Goal: Find specific page/section: Find specific page/section

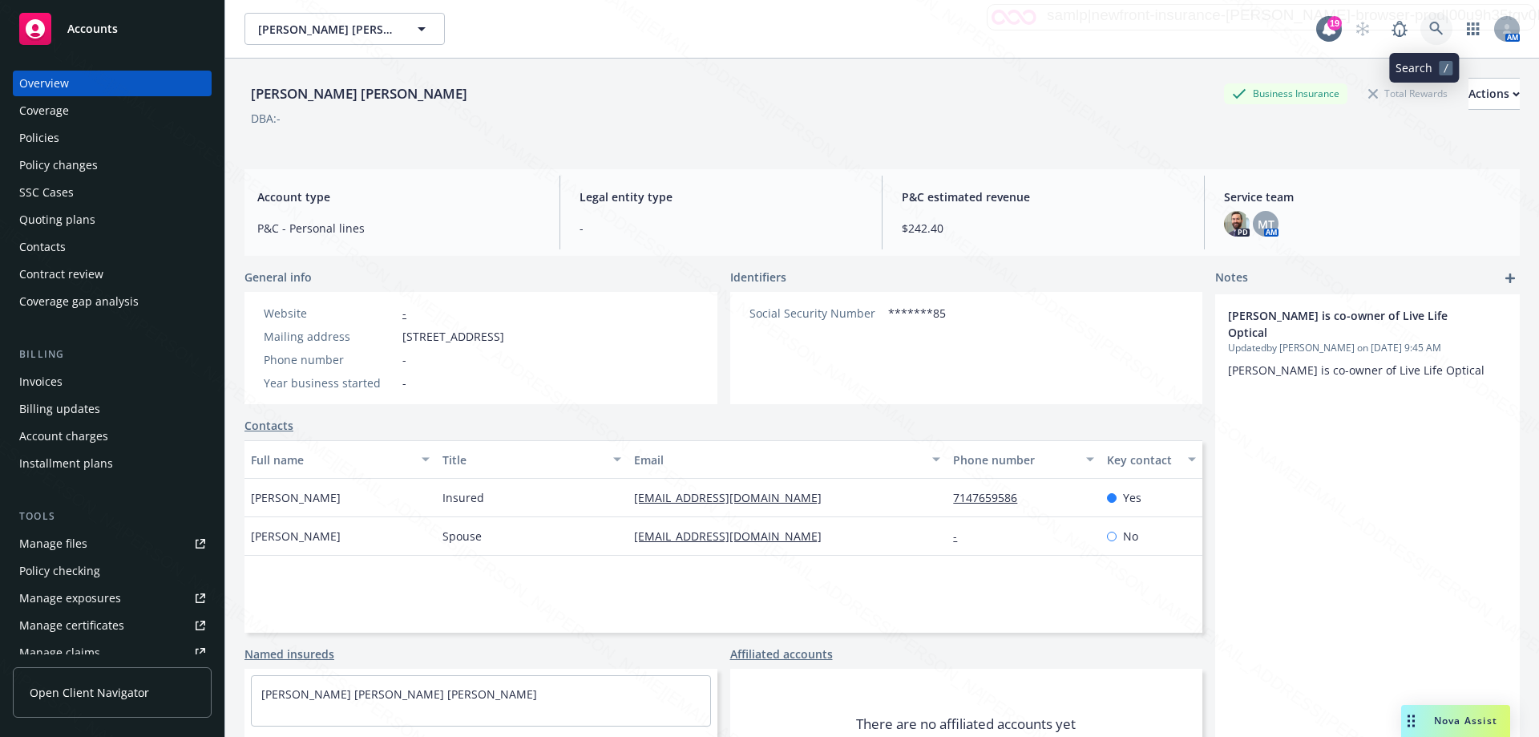
drag, startPoint x: 0, startPoint y: 0, endPoint x: 1423, endPoint y: 34, distance: 1423.8
click at [1429, 34] on icon at bounding box center [1436, 29] width 14 height 14
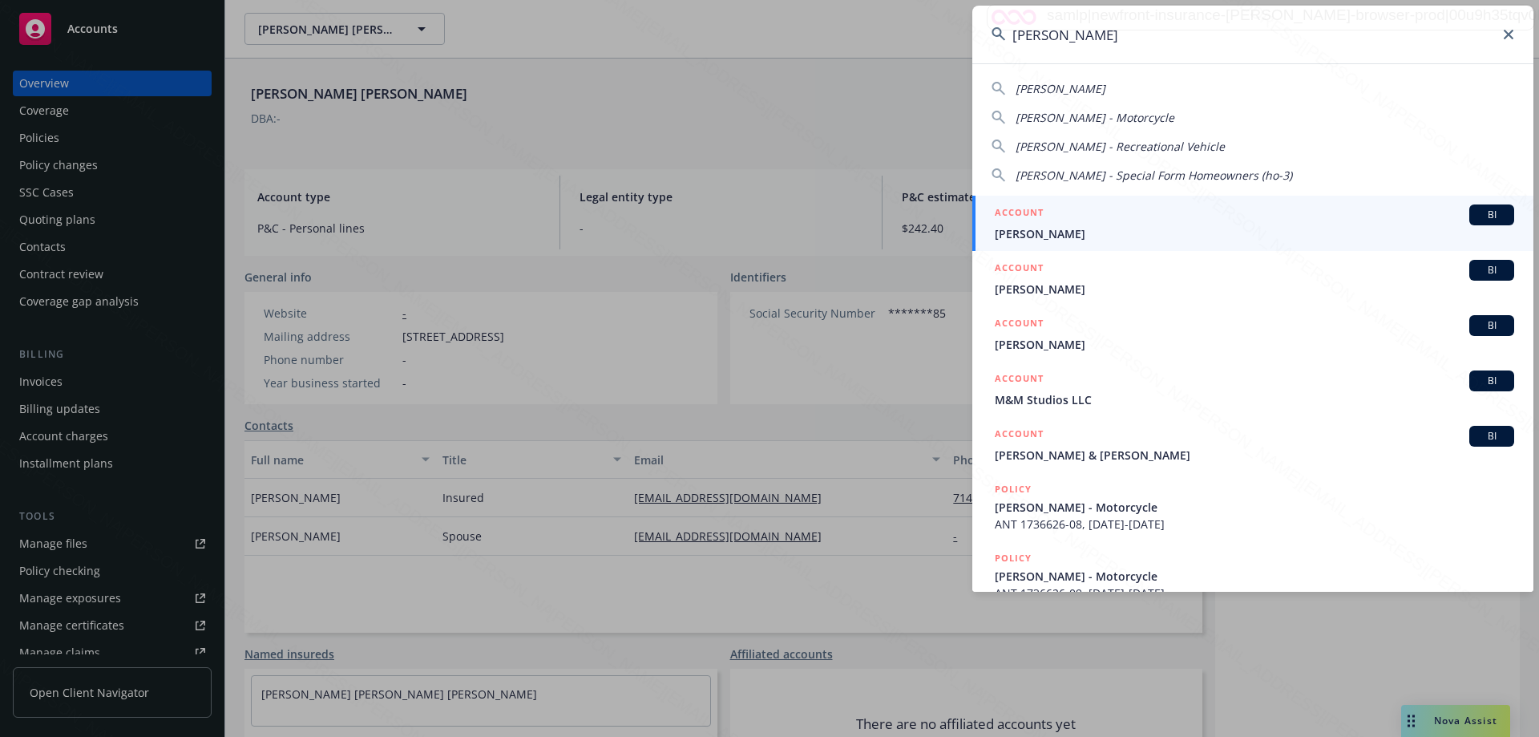
type input "[PERSON_NAME]"
click at [1079, 236] on span "[PERSON_NAME]" at bounding box center [1254, 233] width 519 height 17
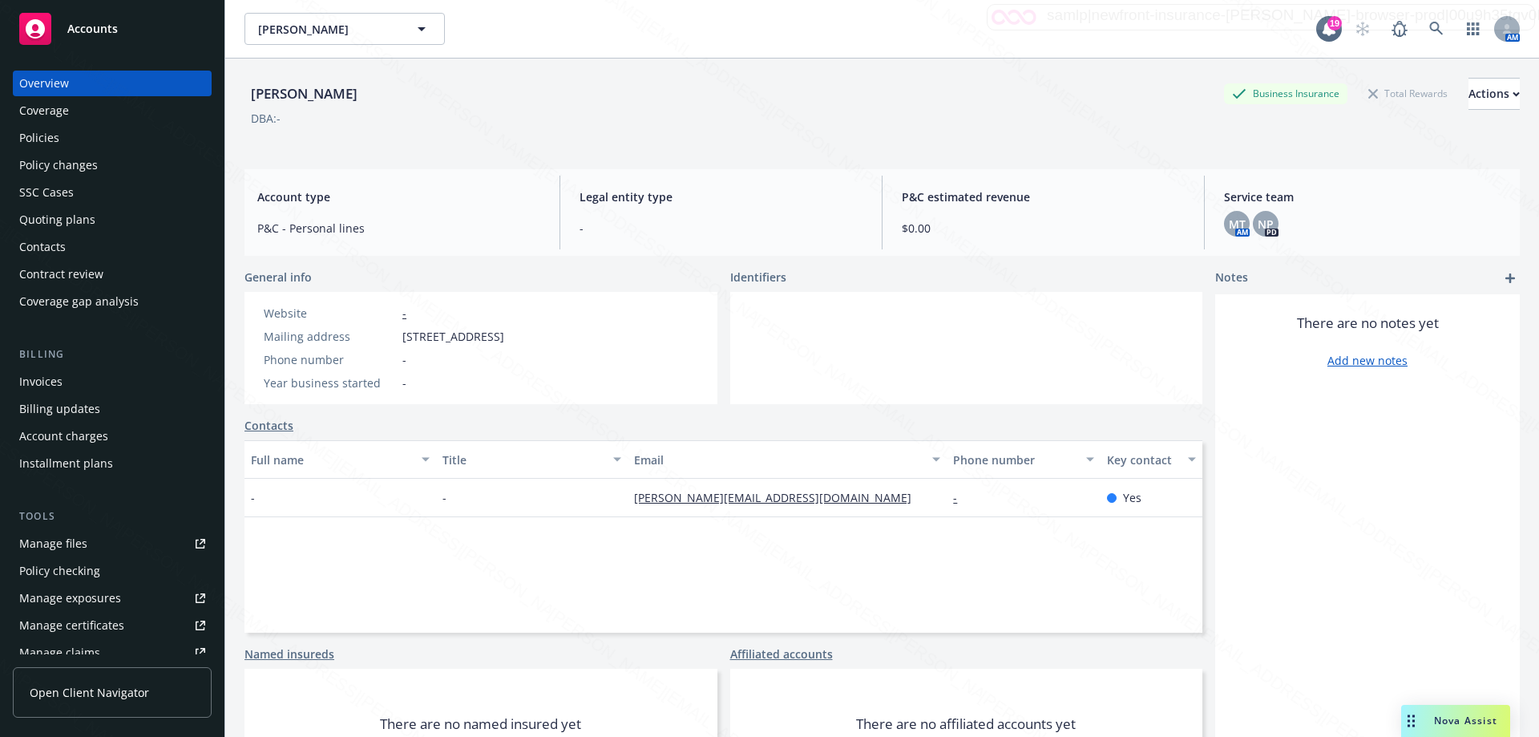
click at [68, 140] on div "Policies" at bounding box center [112, 138] width 186 height 26
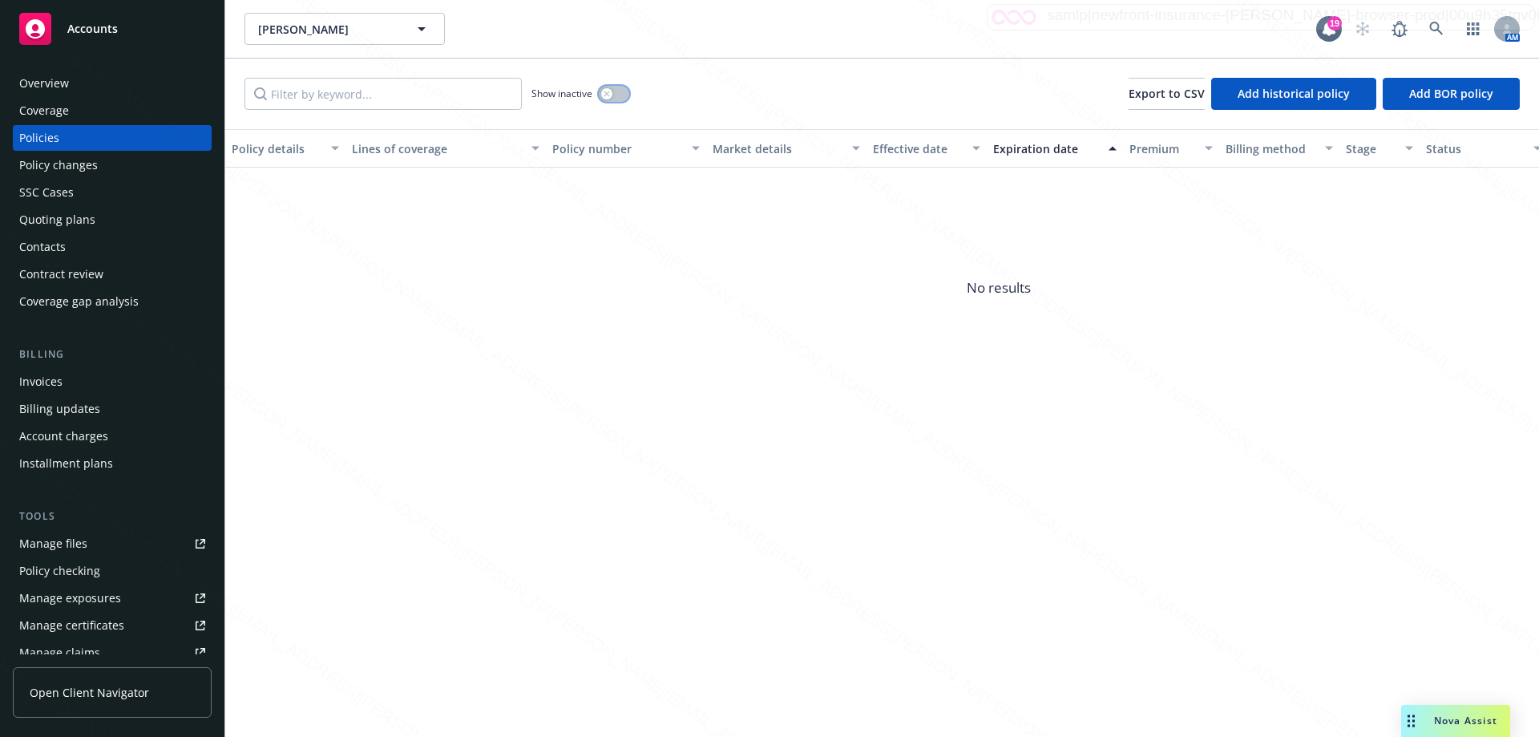
click at [620, 91] on button "button" at bounding box center [614, 94] width 30 height 16
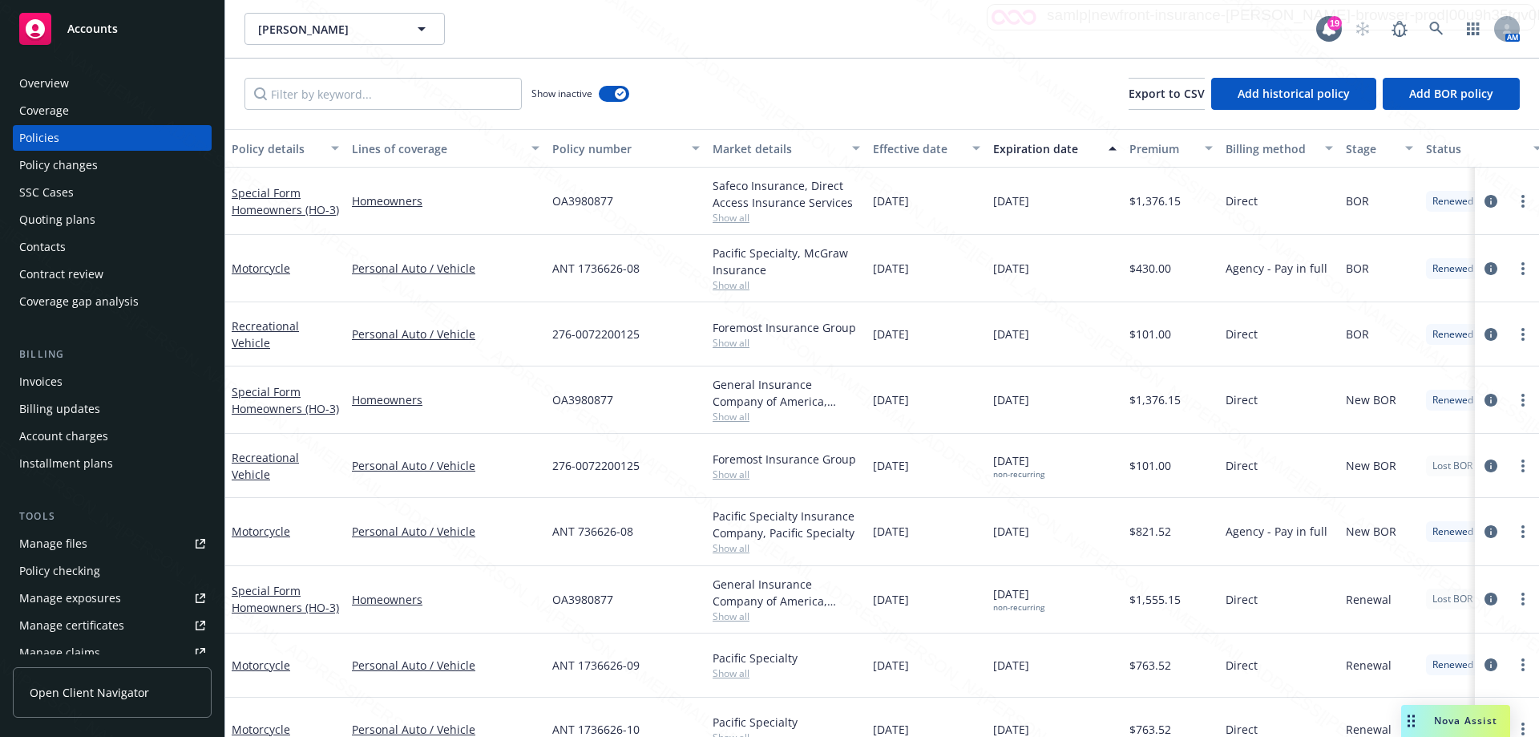
click at [1021, 151] on div "Expiration date" at bounding box center [1046, 148] width 106 height 17
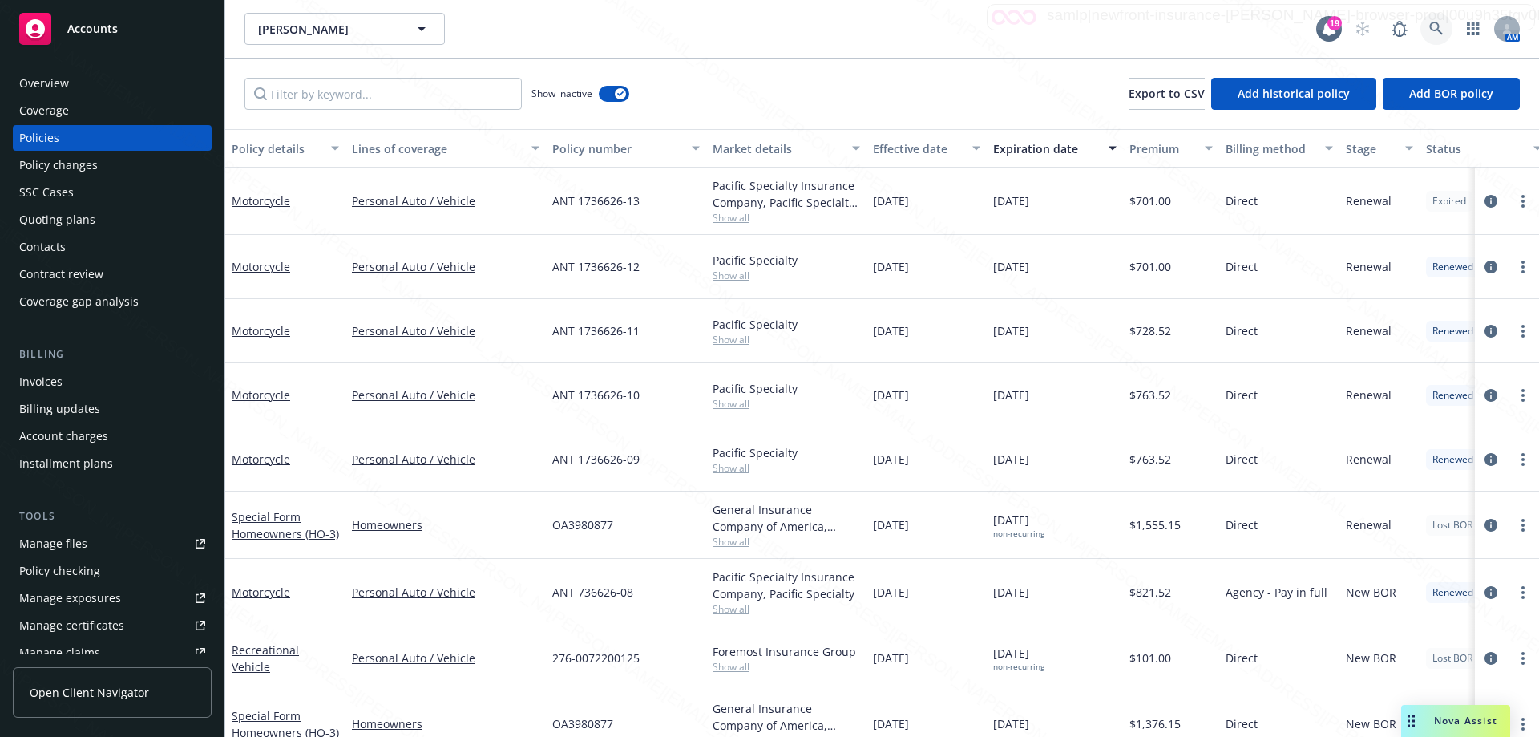
click at [1426, 22] on link at bounding box center [1436, 29] width 32 height 32
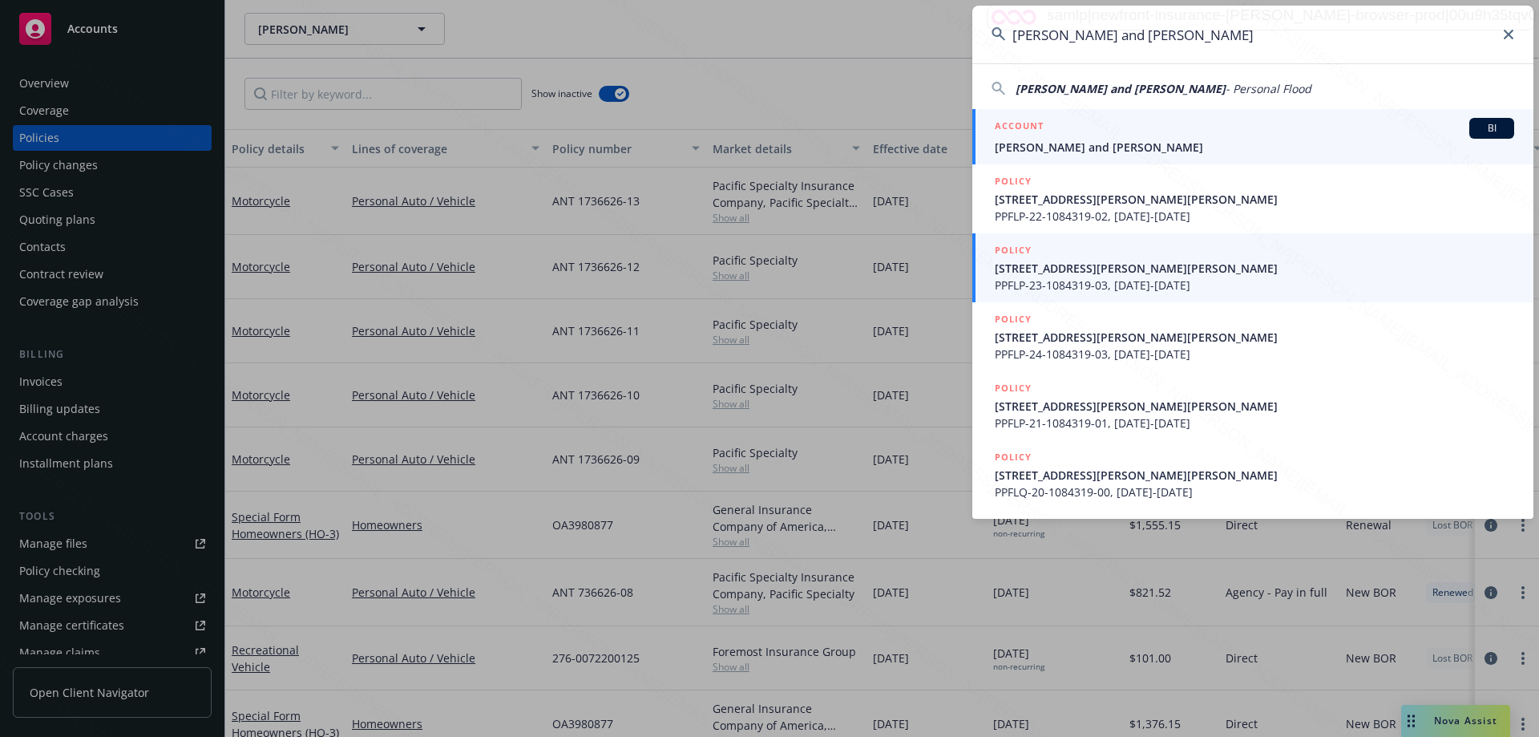
type input "[PERSON_NAME] and [PERSON_NAME]"
click at [1044, 142] on span "[PERSON_NAME] and [PERSON_NAME]" at bounding box center [1254, 147] width 519 height 17
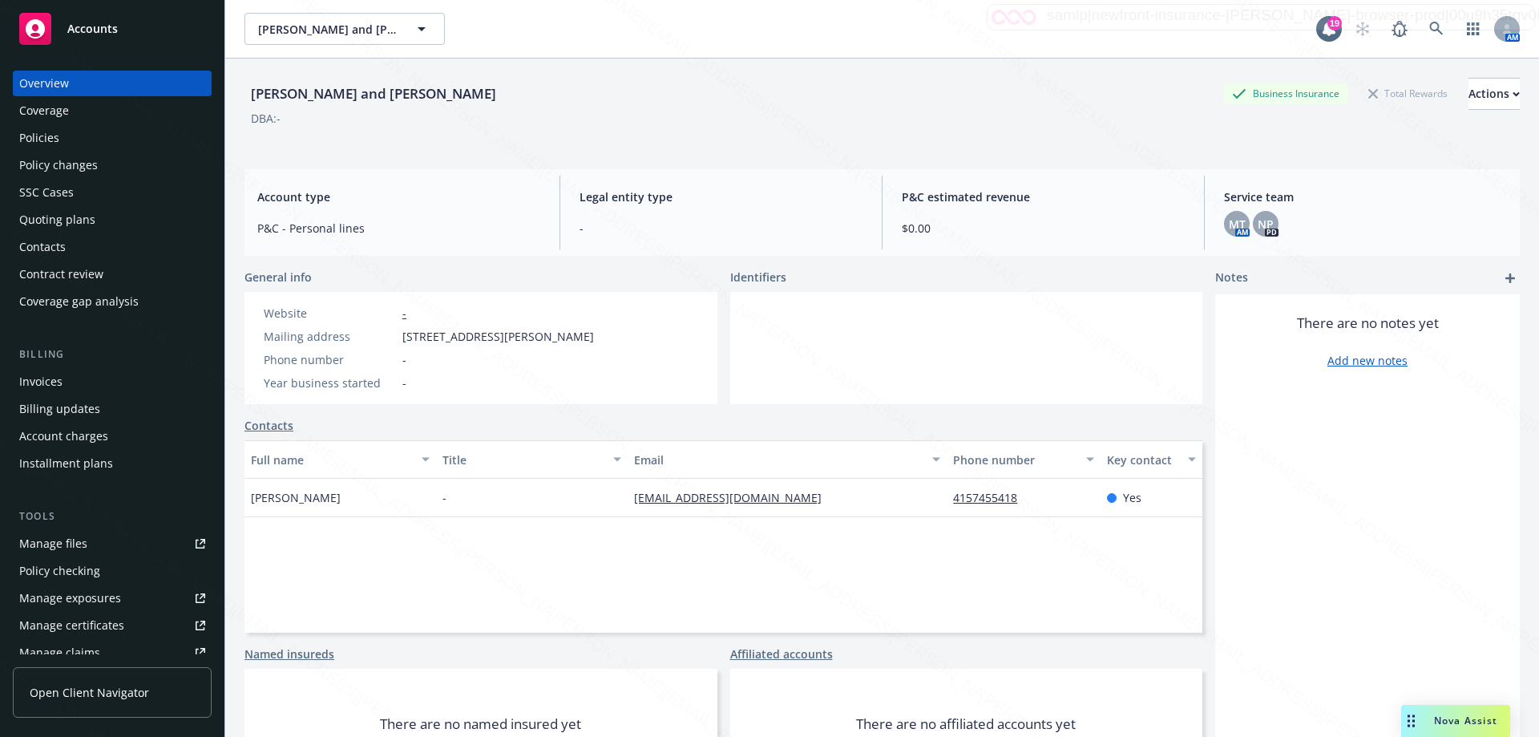
click at [41, 139] on div "Policies" at bounding box center [39, 138] width 40 height 26
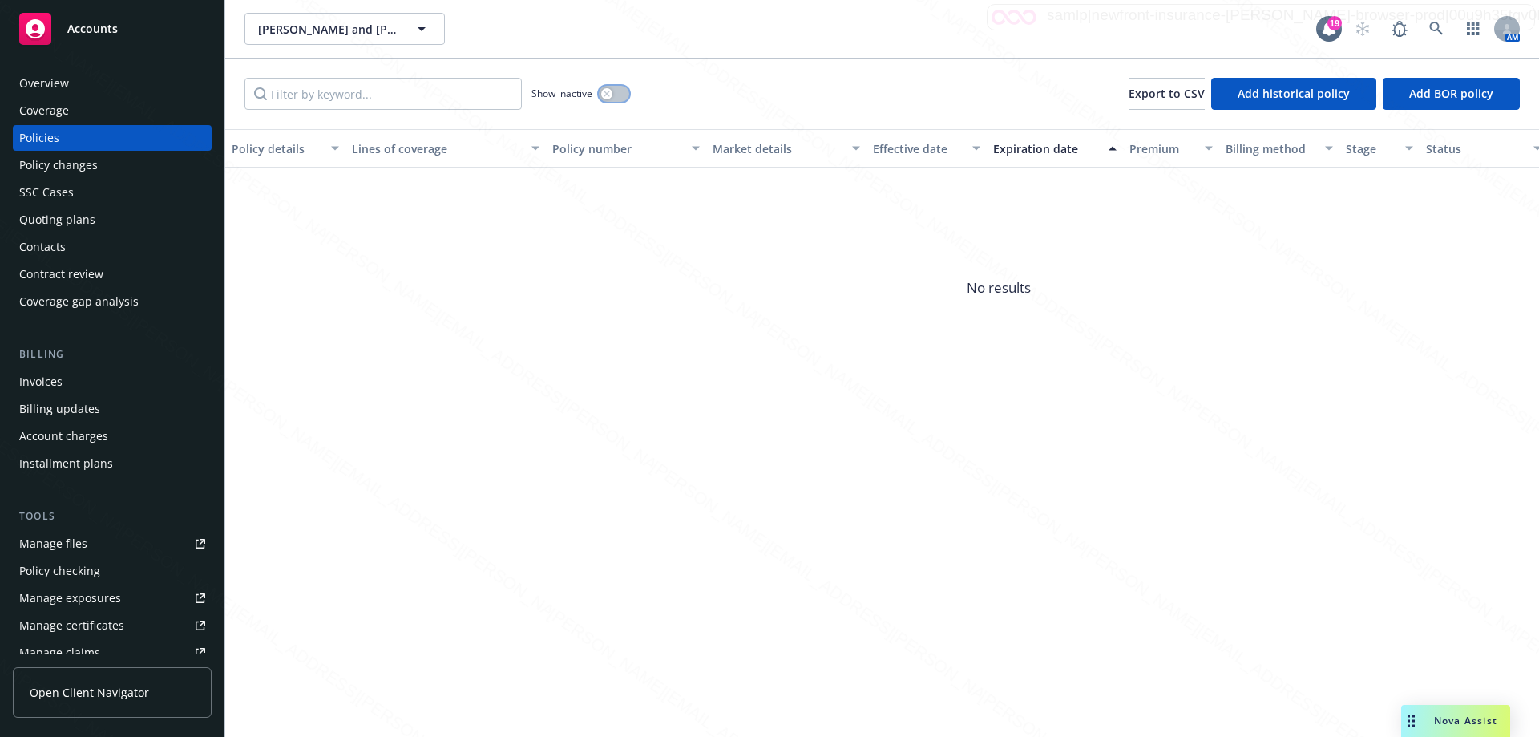
click at [615, 97] on button "button" at bounding box center [614, 94] width 30 height 16
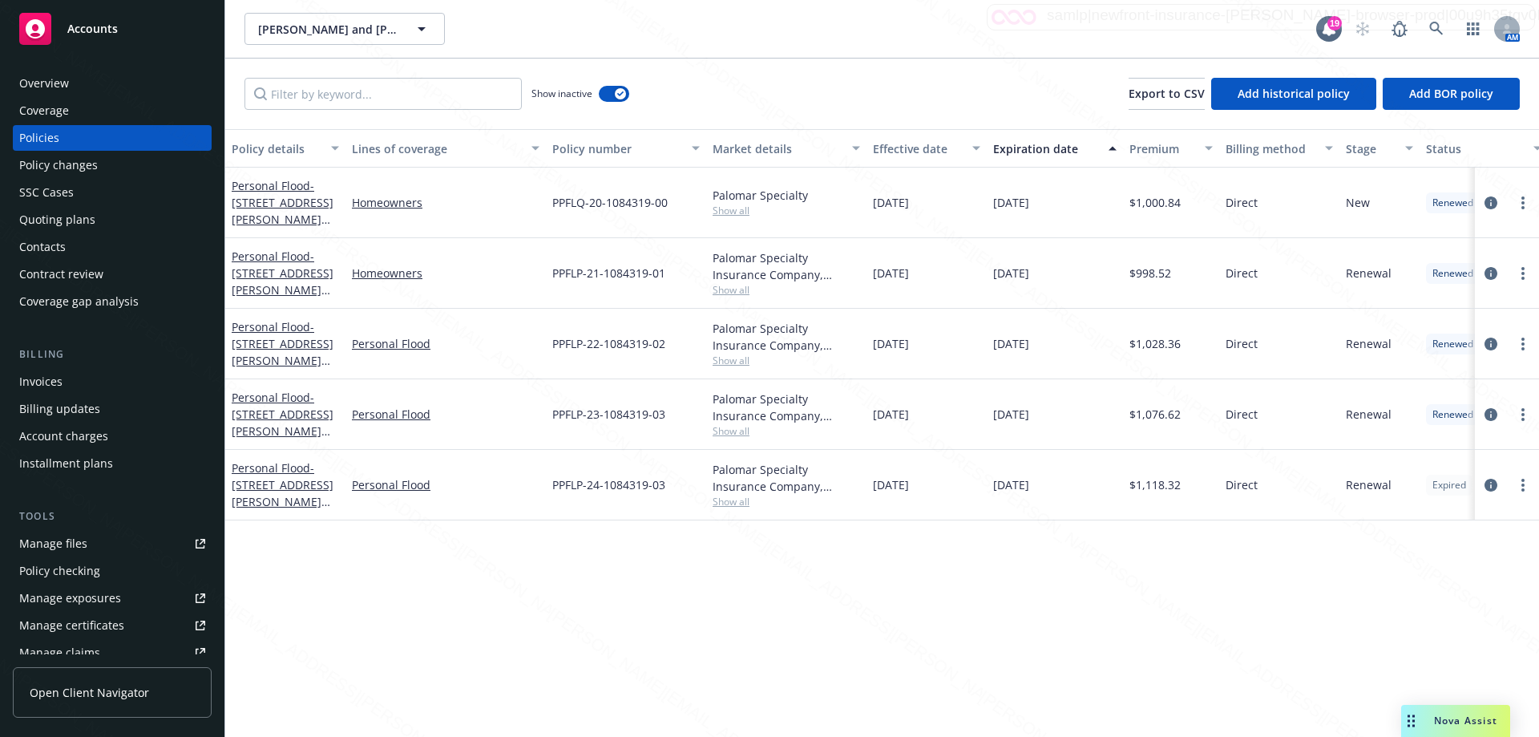
click at [1048, 148] on div "Expiration date" at bounding box center [1046, 148] width 106 height 17
drag, startPoint x: 674, startPoint y: 208, endPoint x: 540, endPoint y: 204, distance: 133.9
click at [540, 204] on div "Personal Flood - 3 [PERSON_NAME][GEOGRAPHIC_DATA][PERSON_NAME] Personal Flood P…" at bounding box center [998, 203] width 1547 height 71
copy div "PPFLP-24-1084319-03"
click at [50, 87] on div "Overview" at bounding box center [44, 84] width 50 height 26
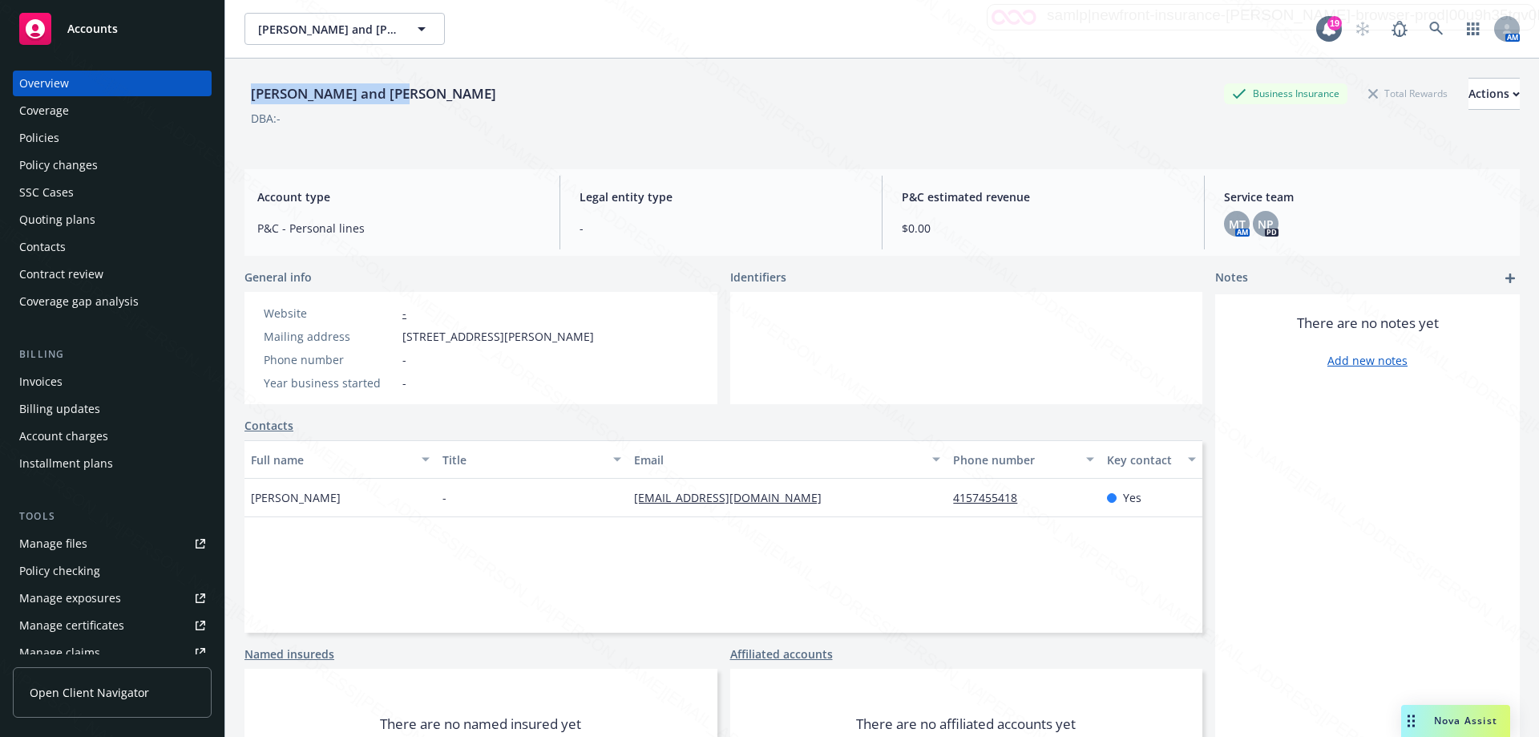
drag, startPoint x: 410, startPoint y: 92, endPoint x: 244, endPoint y: 95, distance: 166.7
click at [241, 97] on div "[PERSON_NAME] and [PERSON_NAME] Business Insurance Total Rewards Actions DBA: -…" at bounding box center [882, 427] width 1314 height 737
copy div "[PERSON_NAME] and [PERSON_NAME]"
